Goal: Task Accomplishment & Management: Complete application form

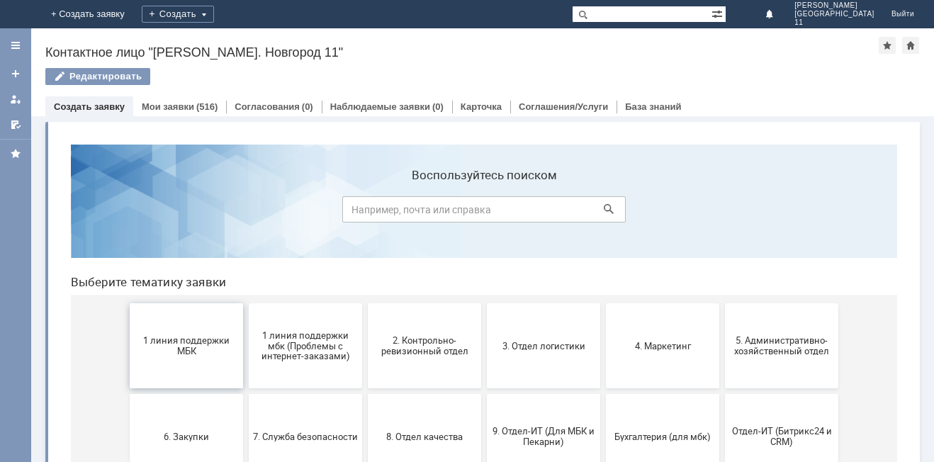
click at [155, 362] on button "1 линия поддержки МБК" at bounding box center [186, 345] width 113 height 85
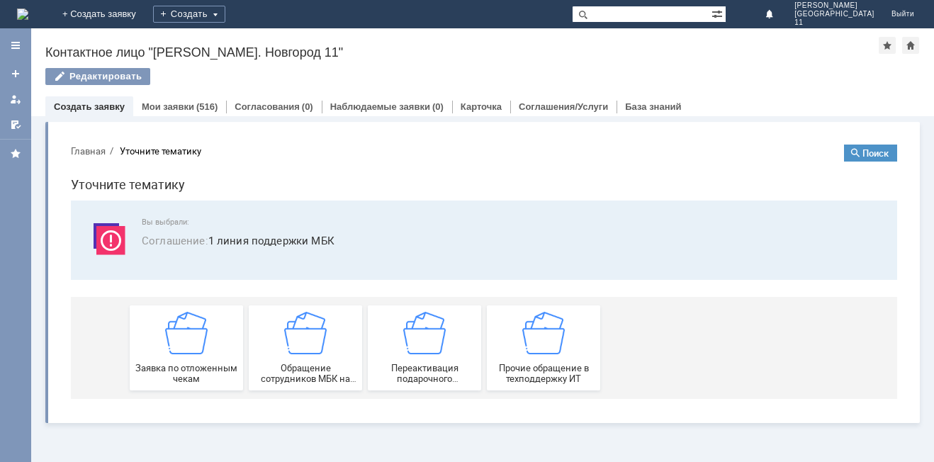
click at [155, 362] on div "Заявка по отложенным чекам" at bounding box center [186, 348] width 105 height 72
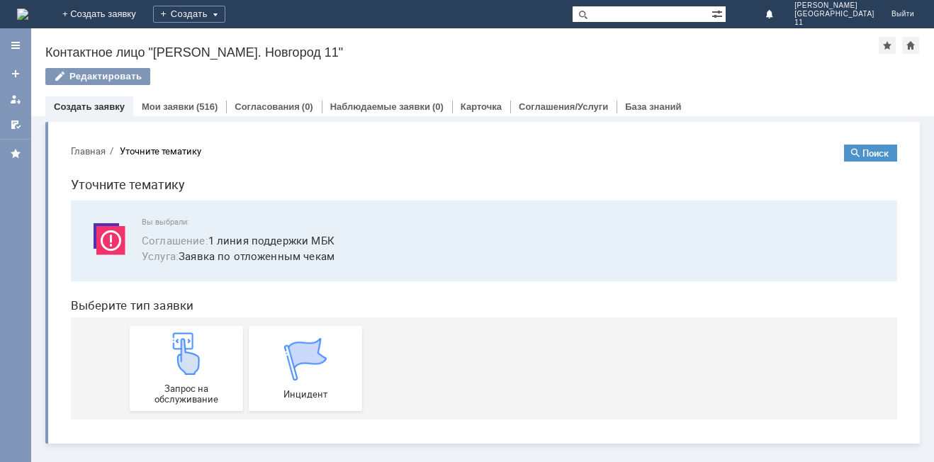
click at [155, 362] on div "Запрос на обслуживание" at bounding box center [186, 368] width 105 height 72
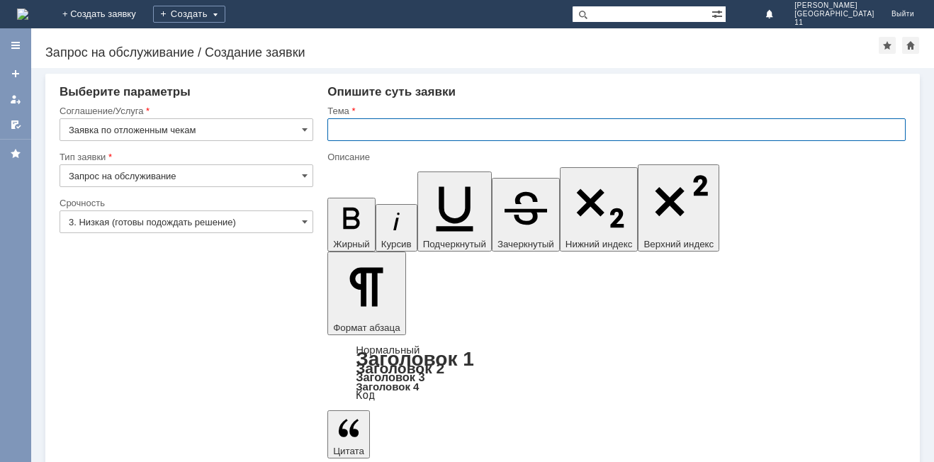
click at [388, 128] on input "text" at bounding box center [616, 129] width 578 height 23
type input "Отложенные чеки за [DATE]"
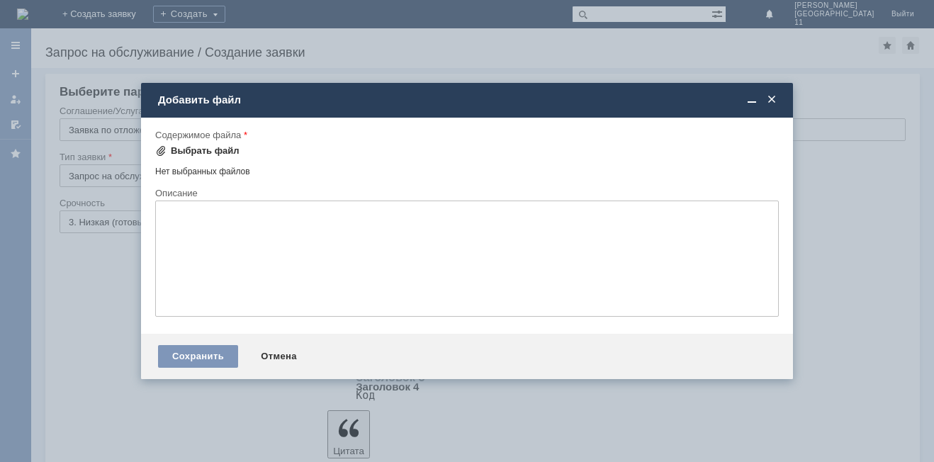
click at [225, 153] on div "Выбрать файл" at bounding box center [205, 150] width 69 height 11
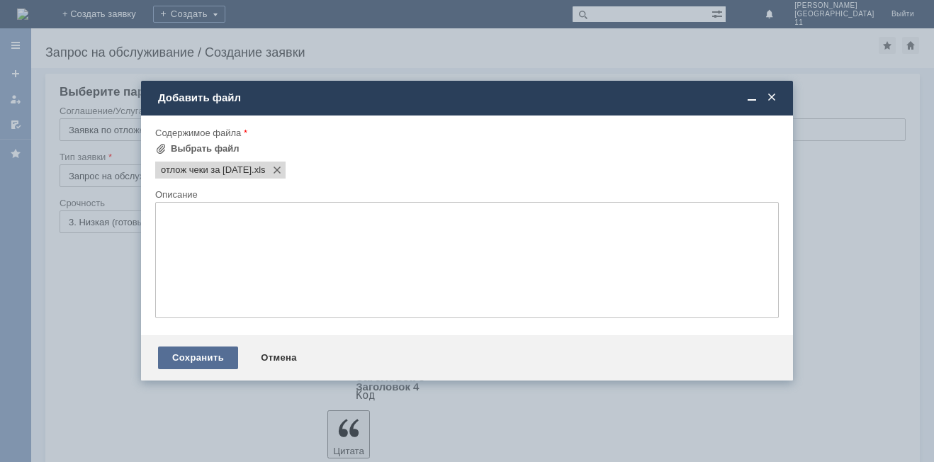
click at [214, 368] on div "Сохранить" at bounding box center [198, 358] width 80 height 23
